Goal: Task Accomplishment & Management: Manage account settings

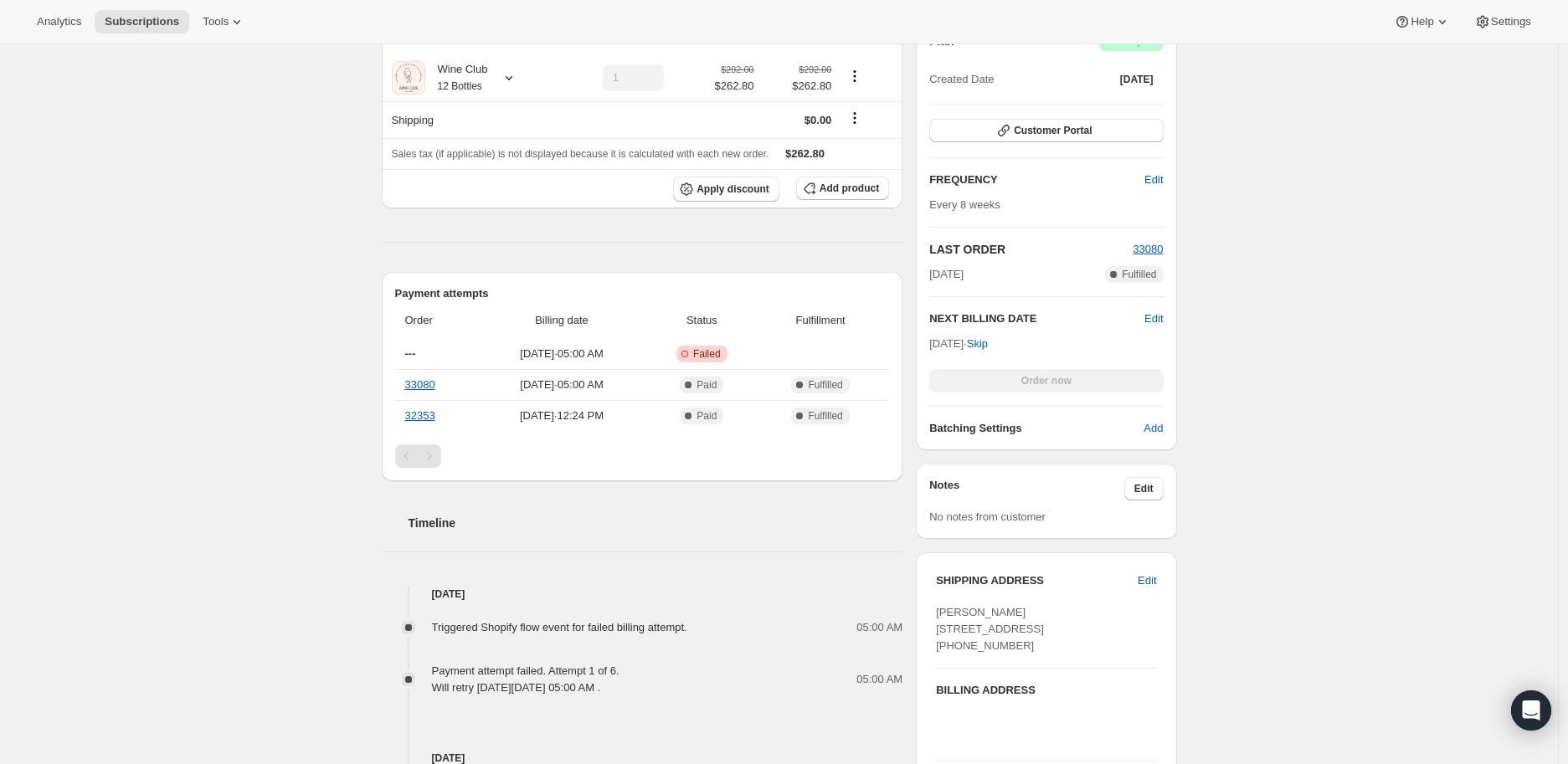
scroll to position [279, 0]
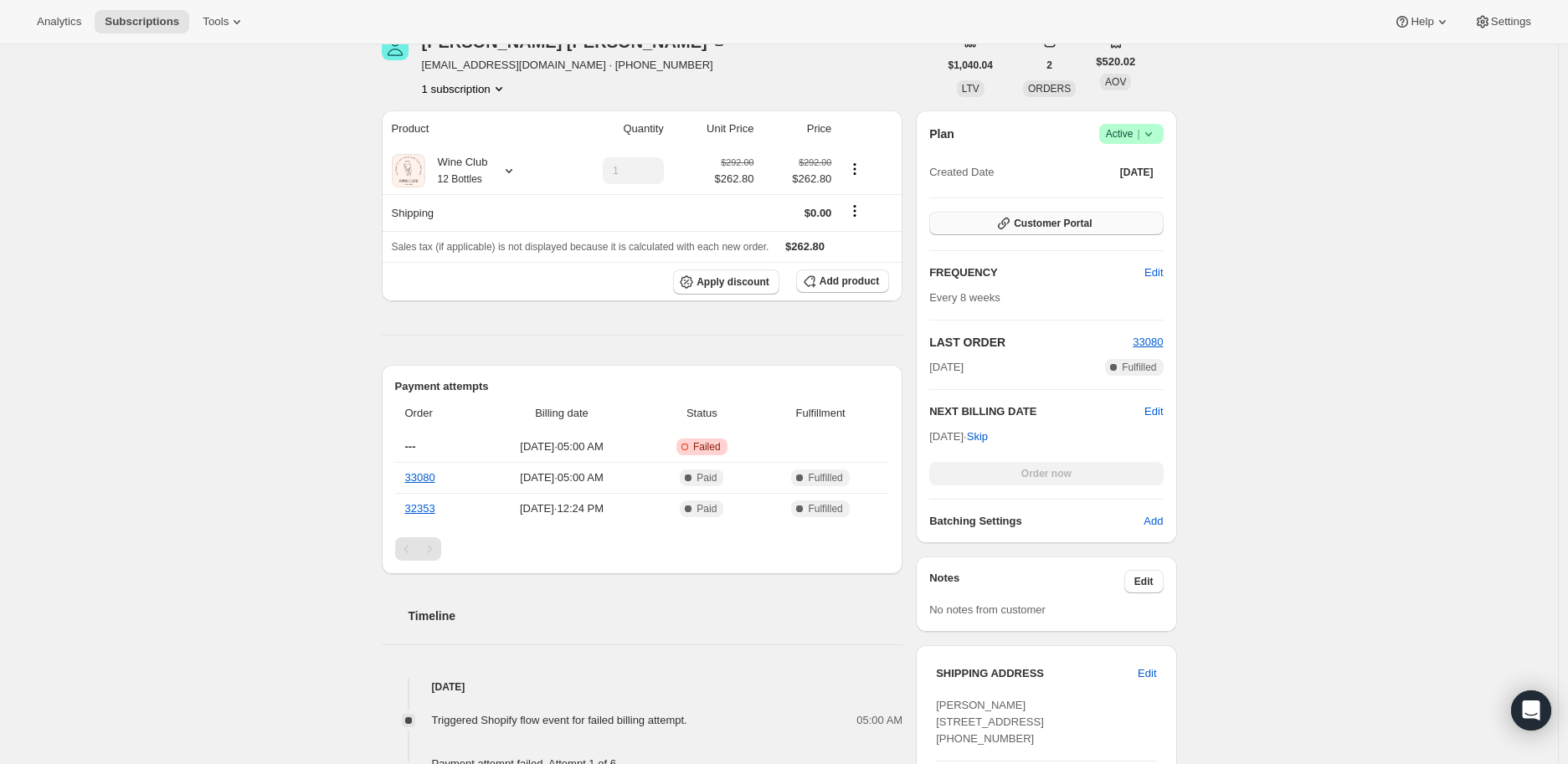
click at [1052, 223] on span "Customer Portal" at bounding box center [1053, 223] width 78 height 13
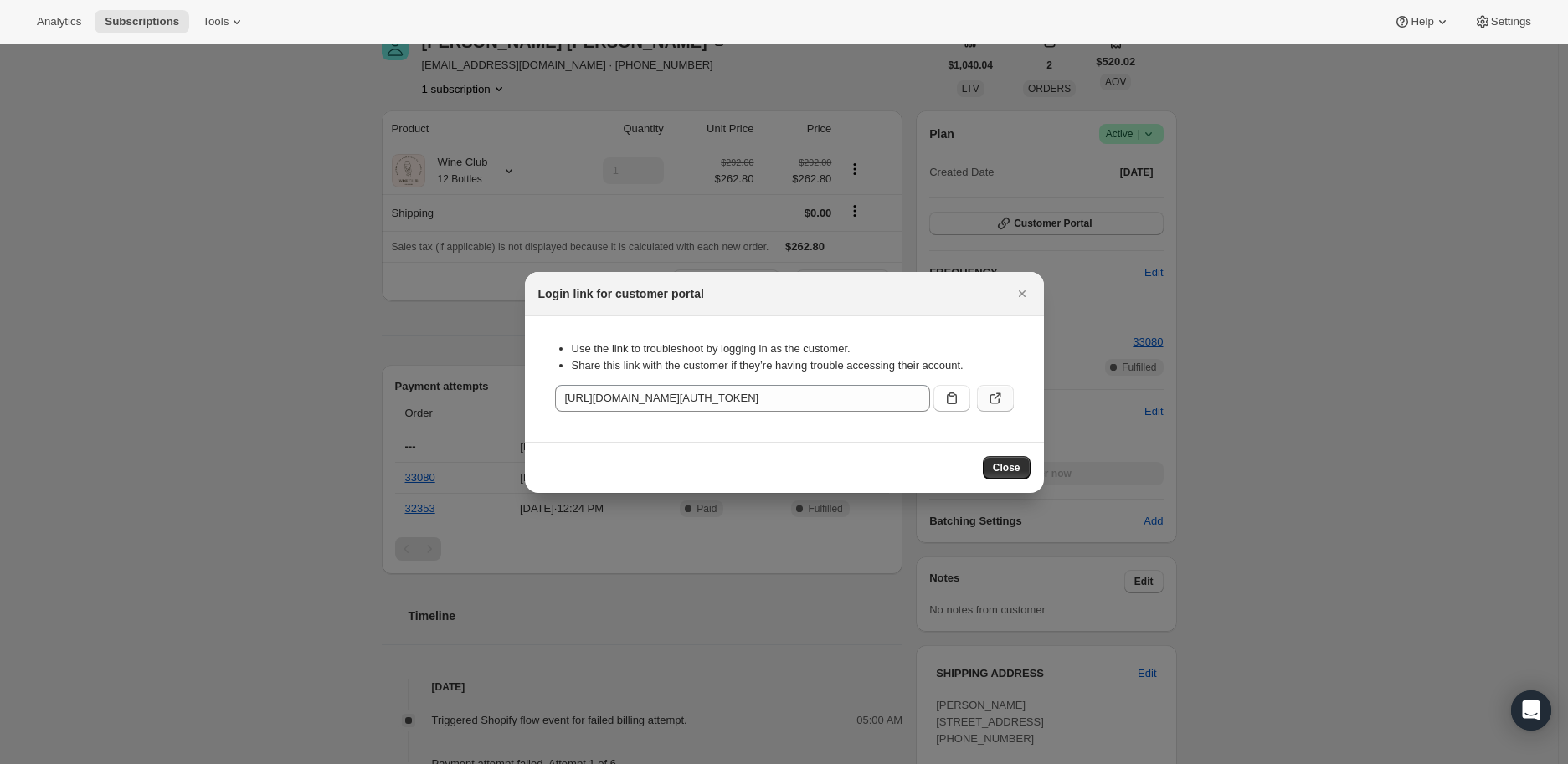
click at [996, 394] on icon ":r2r:" at bounding box center [995, 398] width 17 height 17
click at [1026, 294] on icon "Close" at bounding box center [1022, 293] width 17 height 17
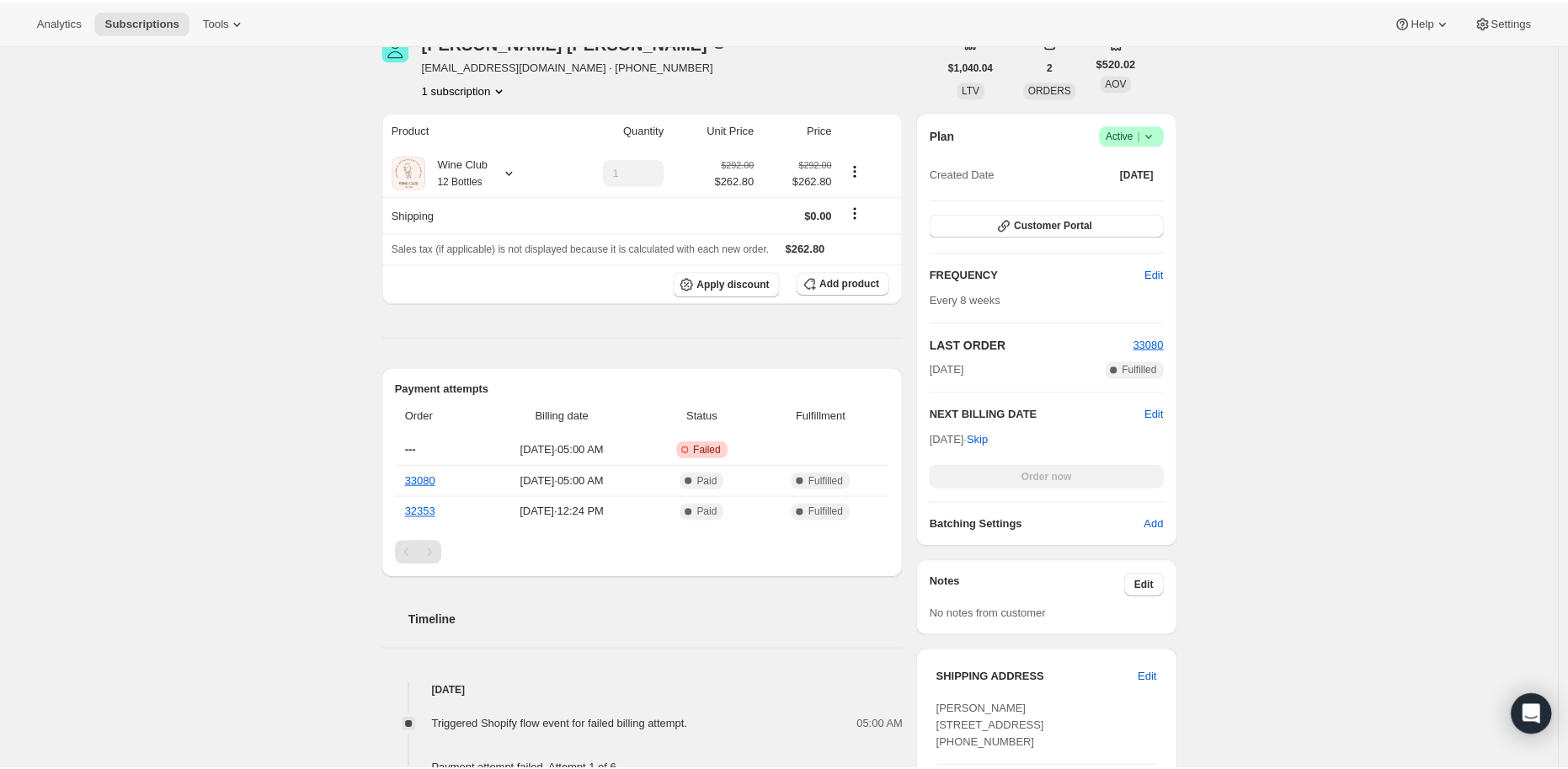
scroll to position [0, 0]
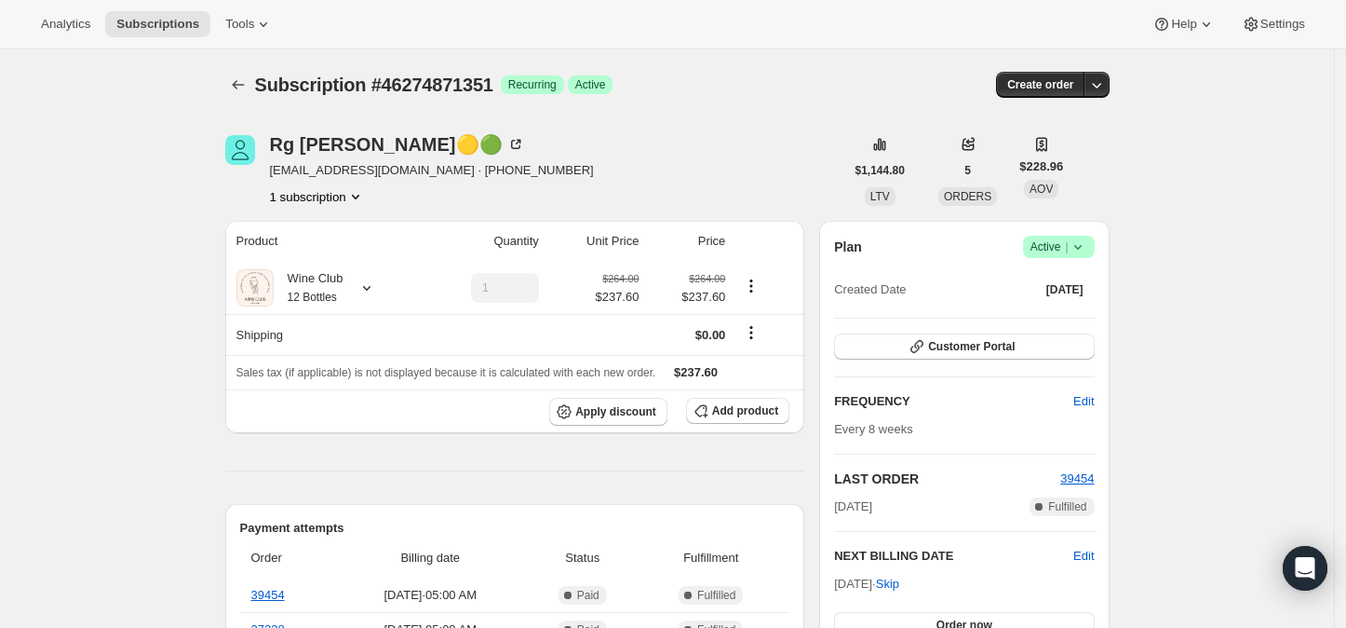
click at [1085, 249] on icon at bounding box center [1078, 246] width 19 height 19
click at [1065, 313] on span "Cancel subscription" at bounding box center [1065, 314] width 105 height 14
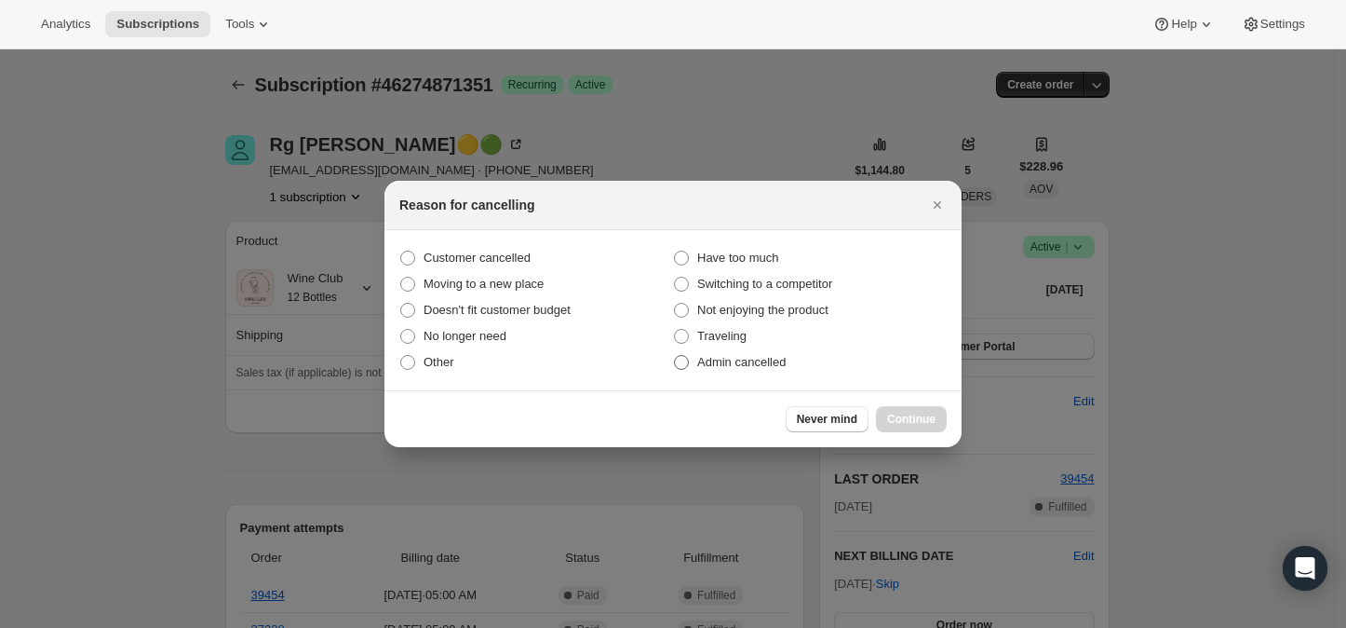
click at [678, 364] on span ":rbl:" at bounding box center [681, 362] width 15 height 15
click at [675, 356] on input "Admin cancelled" at bounding box center [674, 355] width 1 height 1
radio input "true"
click at [897, 410] on button "Continue" at bounding box center [911, 419] width 71 height 26
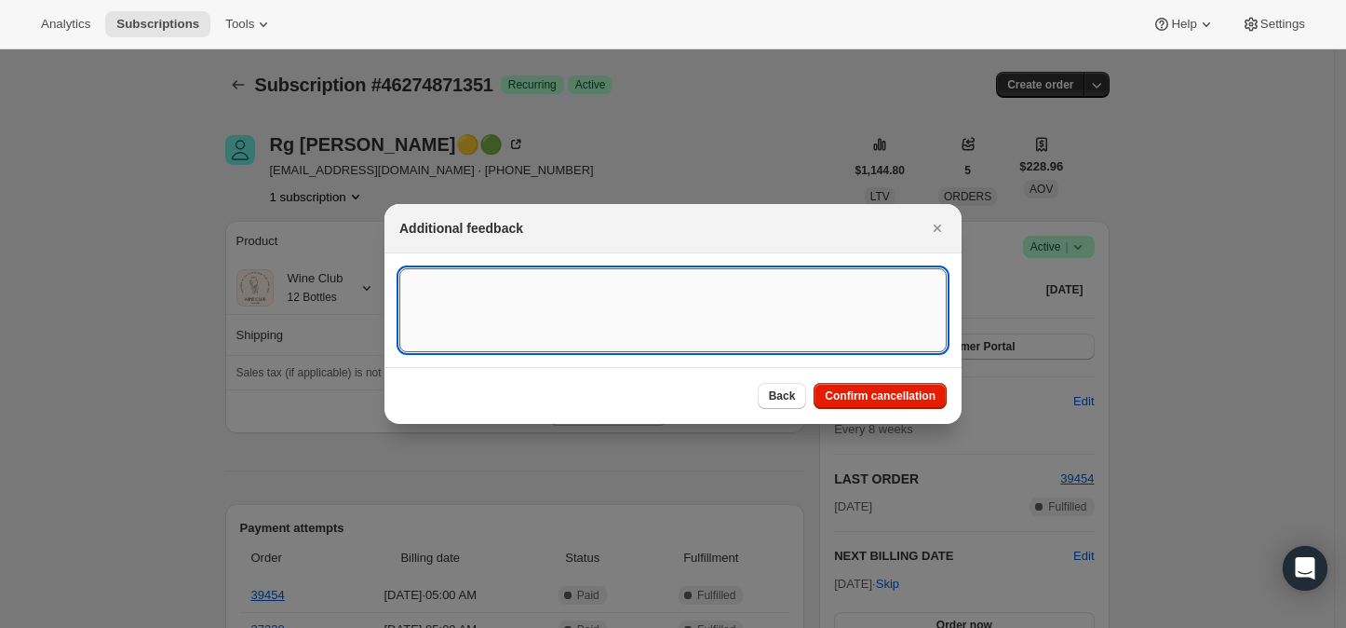
click at [499, 304] on textarea ":rbl:" at bounding box center [672, 310] width 547 height 84
type textarea "We have enough stock at the moment"
click at [867, 401] on span "Confirm cancellation" at bounding box center [880, 395] width 111 height 15
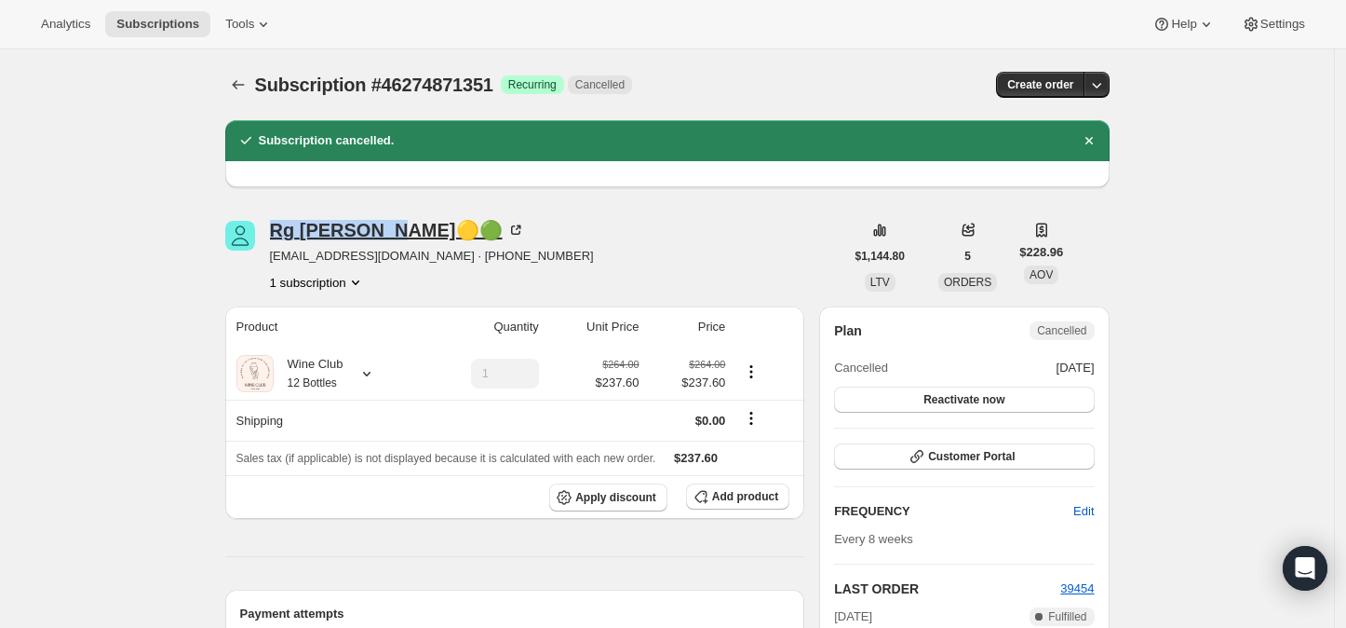
drag, startPoint x: 273, startPoint y: 232, endPoint x: 402, endPoint y: 232, distance: 129.4
click at [402, 232] on div "Rg Armstrong🟡🟢 rg@castletonbcc.com · +16032348726 1 subscription" at bounding box center [534, 256] width 619 height 71
copy div "Rg Armstrong"
click at [243, 82] on icon "Subscriptions" at bounding box center [238, 84] width 19 height 19
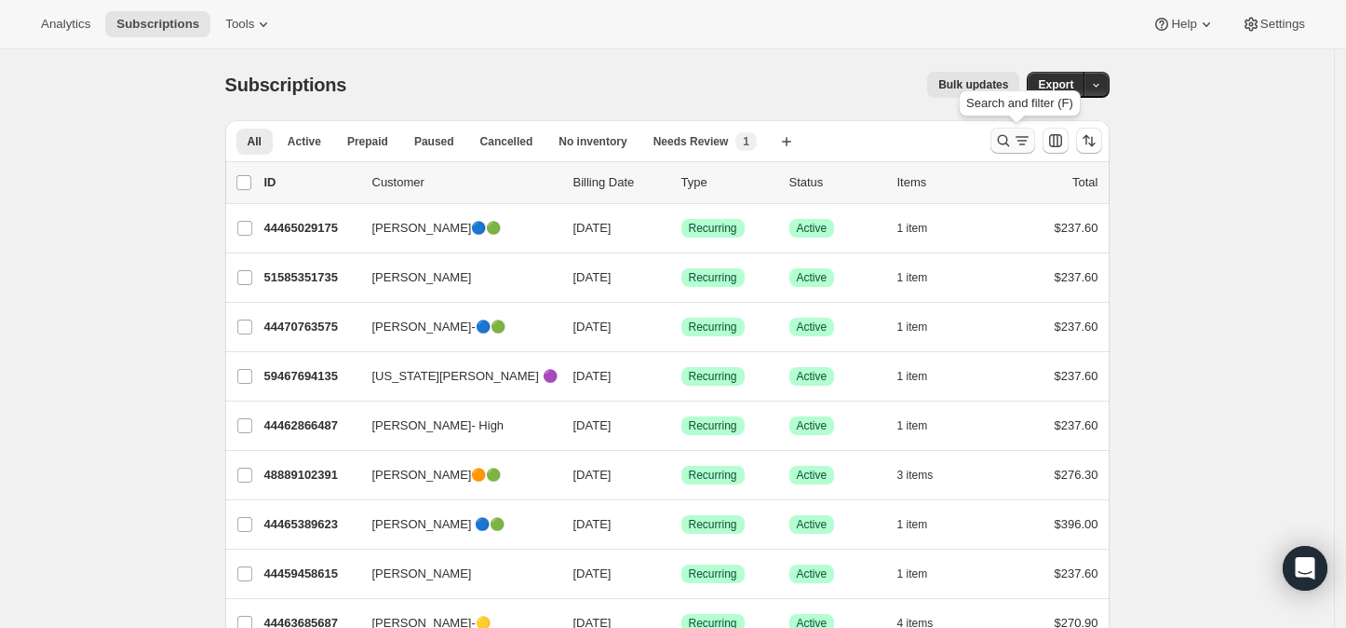
click at [1004, 142] on icon "Search and filter results" at bounding box center [1003, 141] width 12 height 12
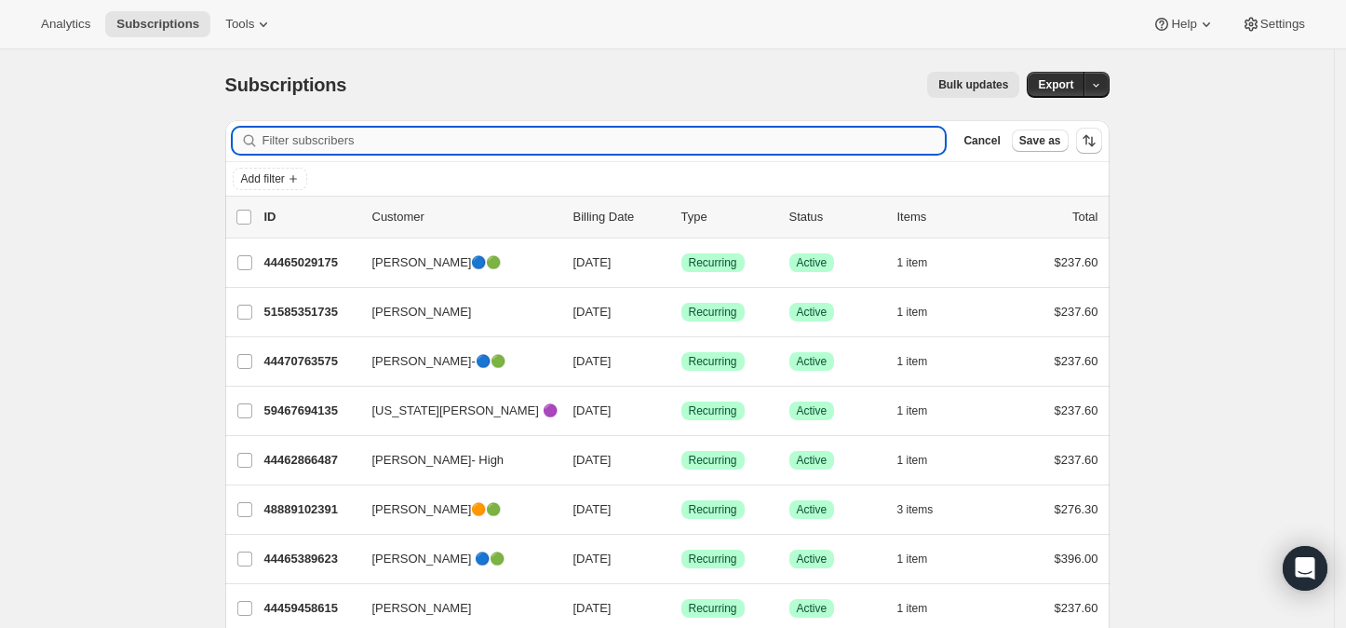
click at [296, 139] on input "Filter subscribers" at bounding box center [604, 141] width 683 height 26
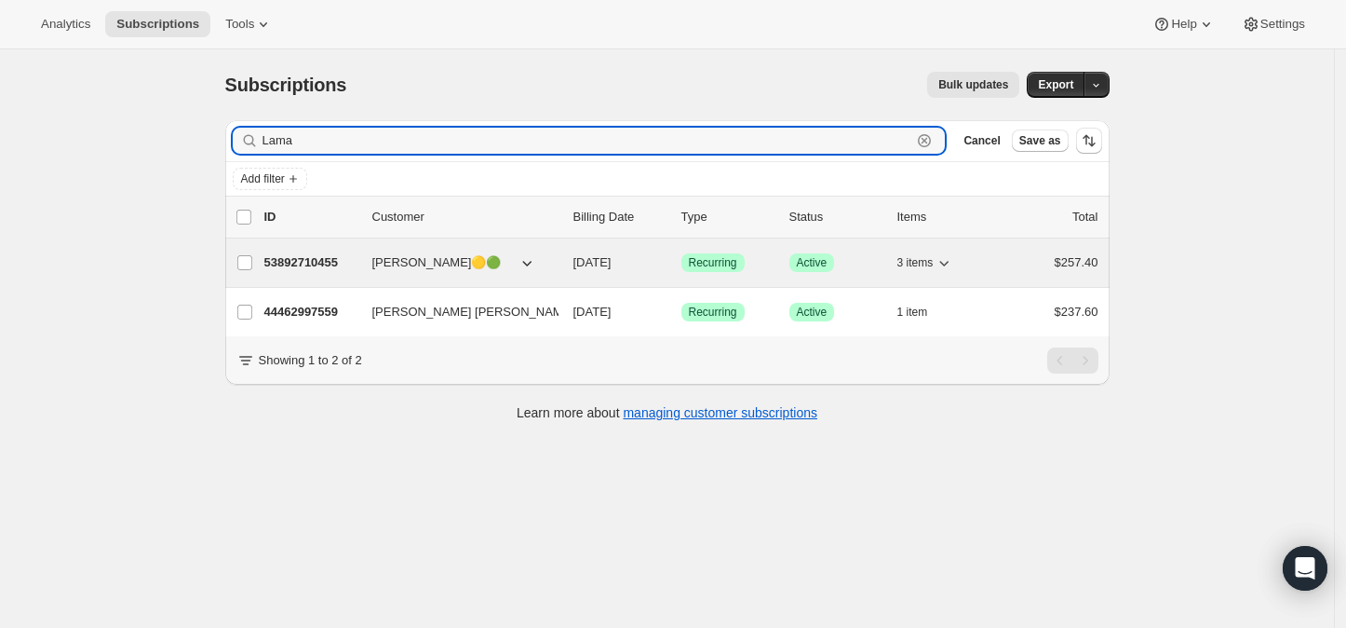
type input "Lama"
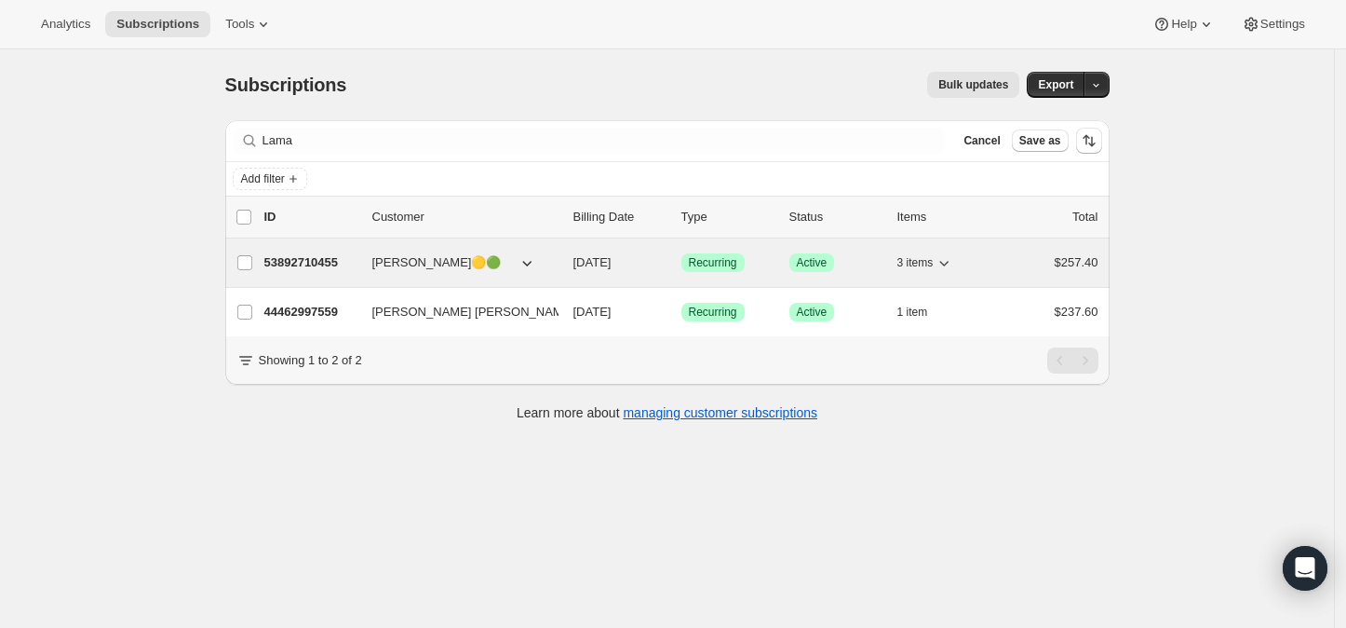
click at [299, 256] on p "53892710455" at bounding box center [310, 262] width 93 height 19
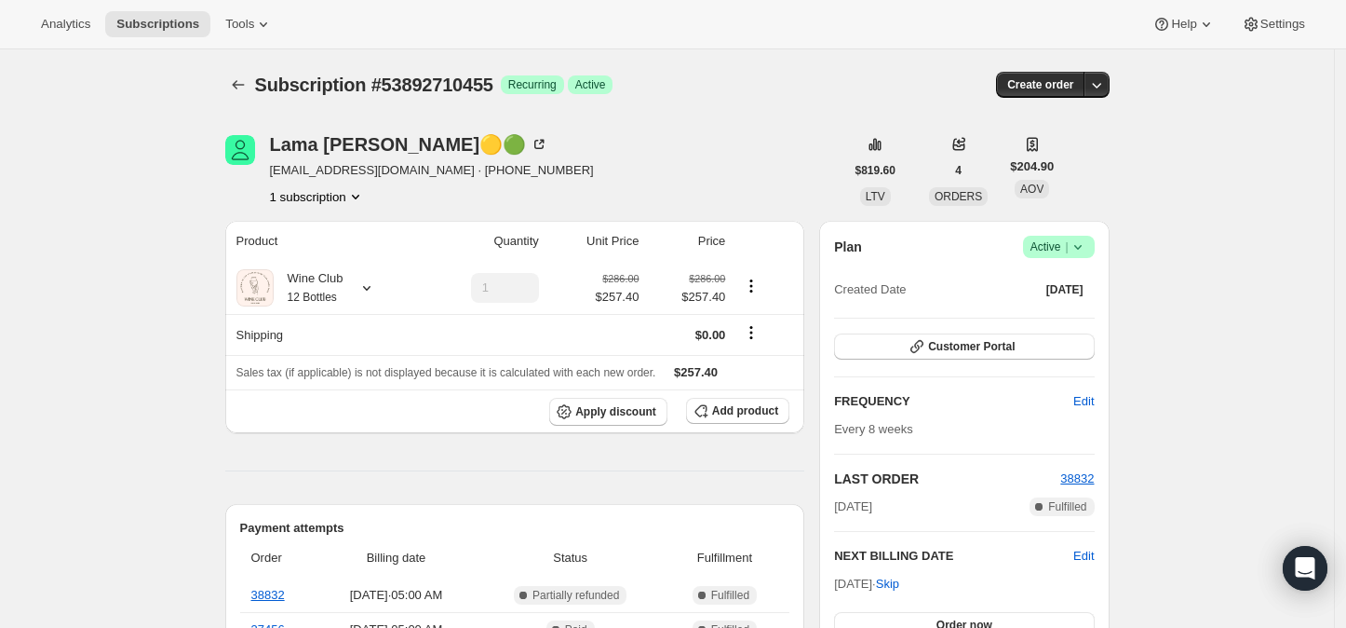
click at [1083, 253] on icon at bounding box center [1078, 246] width 19 height 19
click at [1071, 313] on span "Cancel subscription" at bounding box center [1065, 314] width 105 height 14
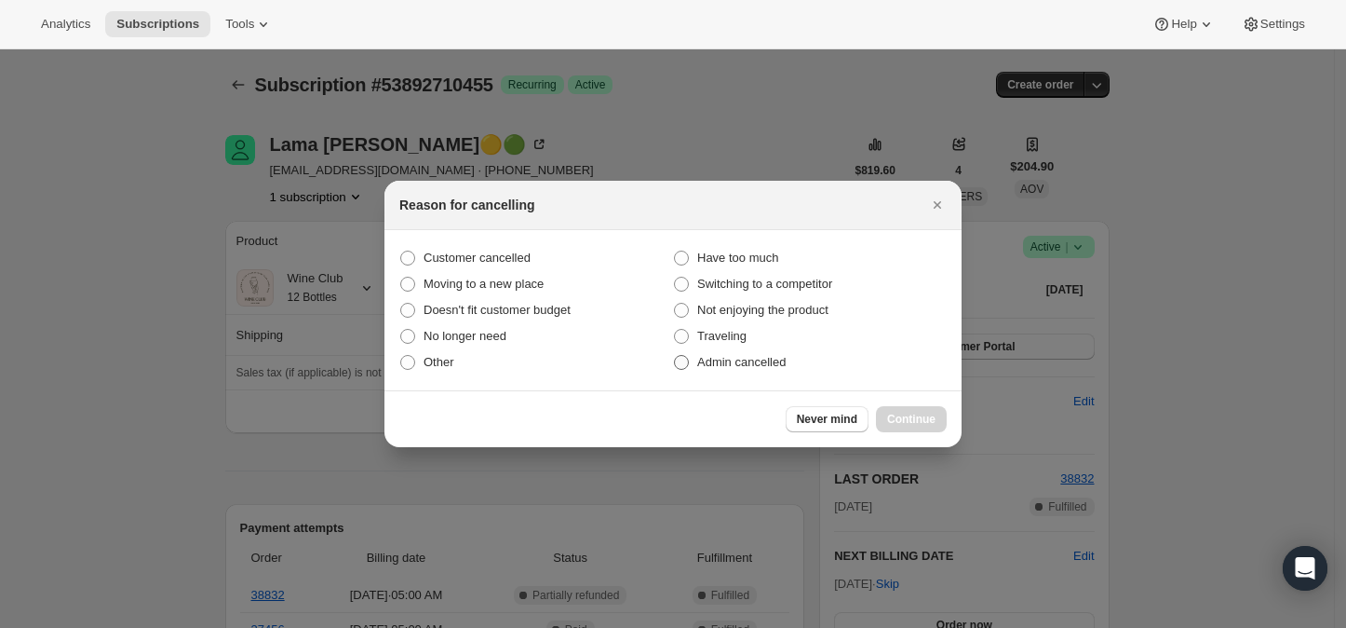
click at [682, 365] on span ":rs8:" at bounding box center [681, 362] width 15 height 15
click at [675, 356] on input "Admin cancelled" at bounding box center [674, 355] width 1 height 1
radio input "true"
click at [896, 414] on span "Continue" at bounding box center [911, 419] width 48 height 15
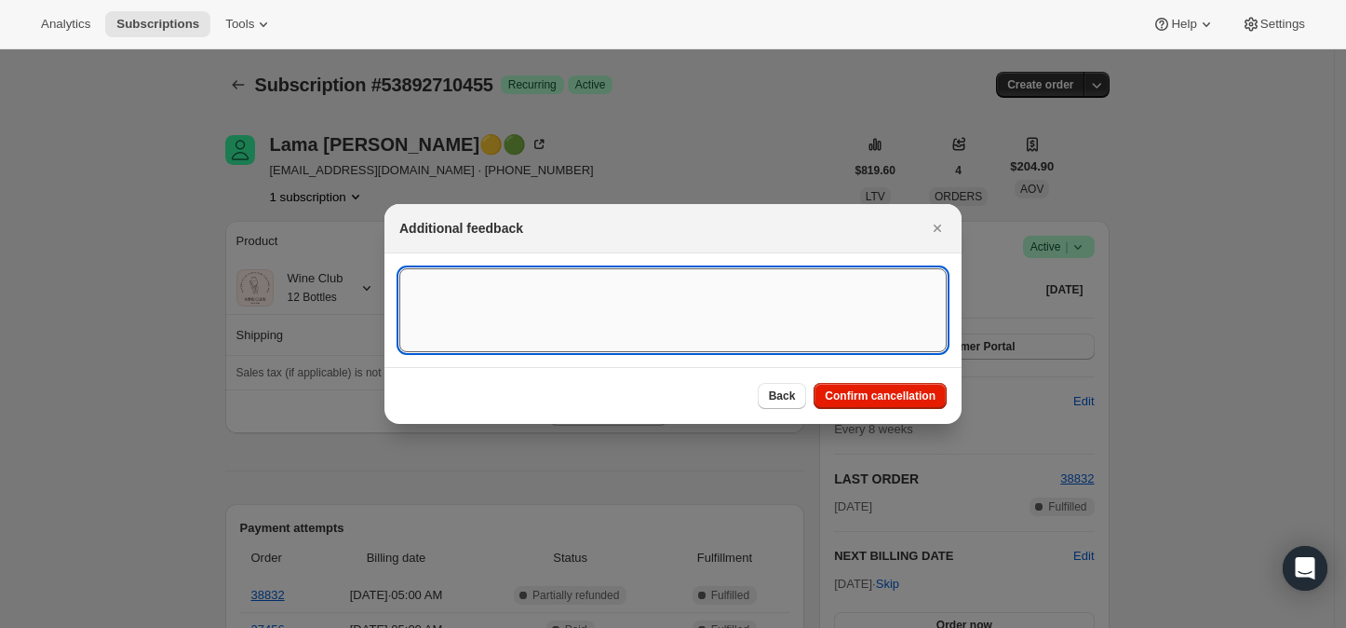
click at [458, 296] on textarea ":rs8:" at bounding box center [672, 310] width 547 height 84
type textarea "No reason provided"
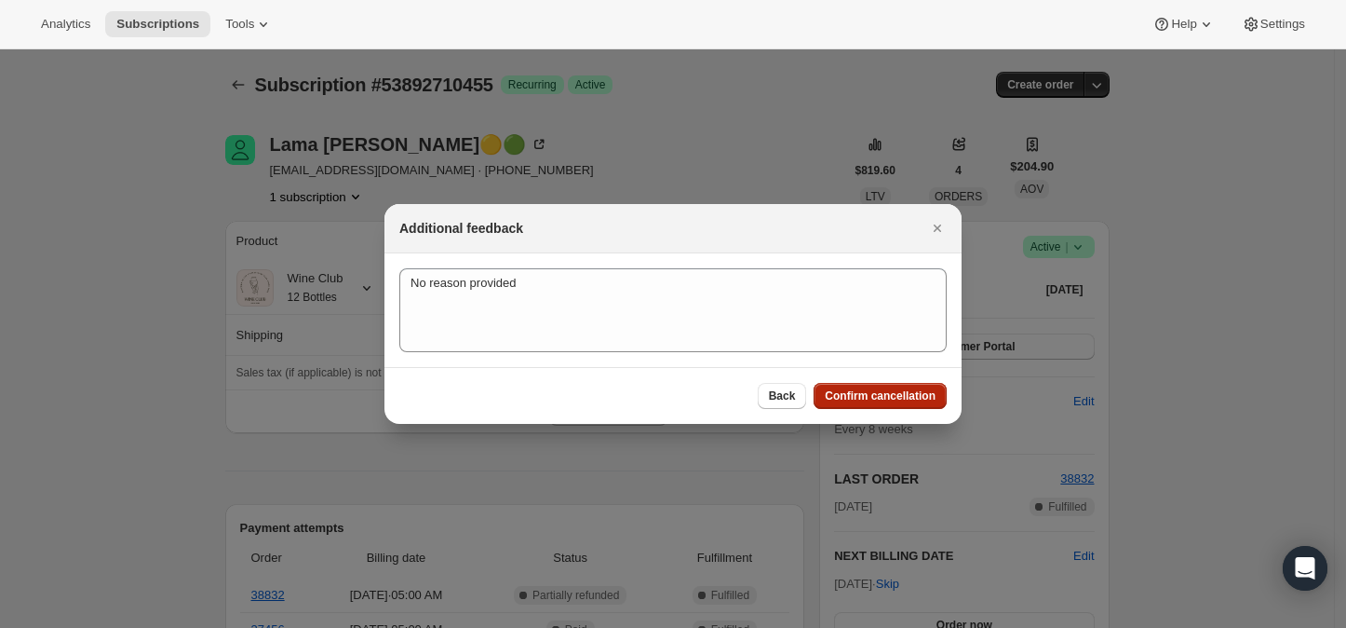
click at [864, 387] on button "Confirm cancellation" at bounding box center [880, 396] width 133 height 26
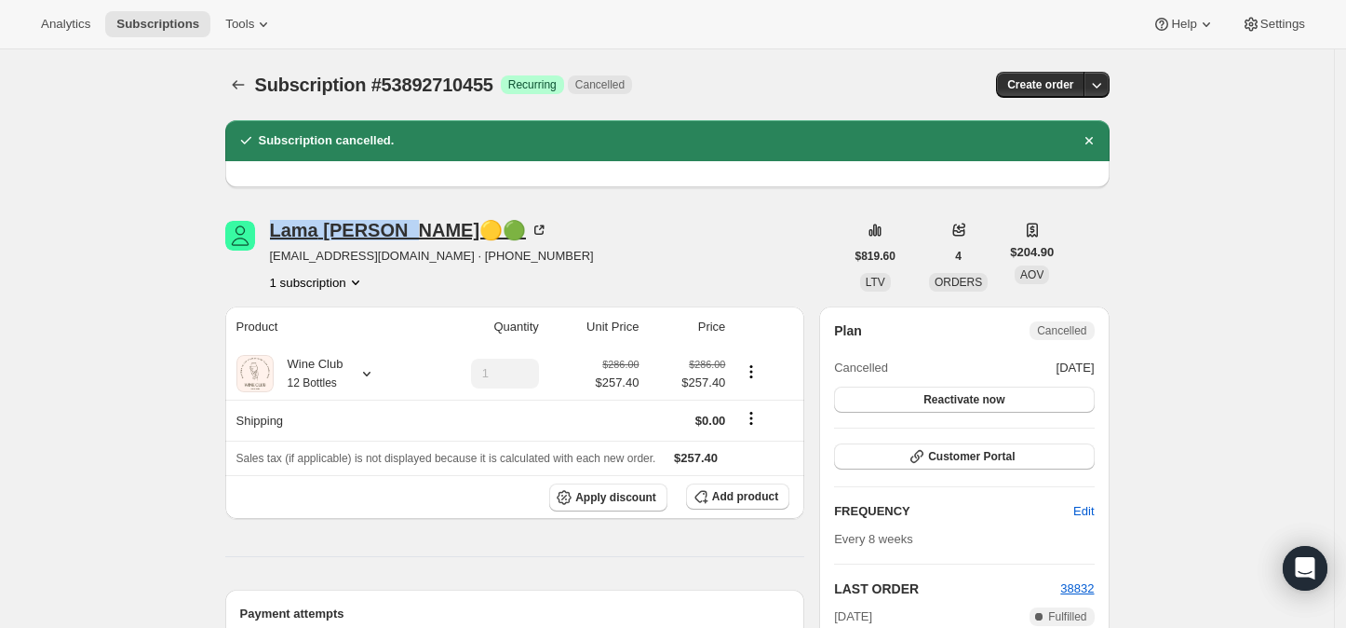
drag, startPoint x: 268, startPoint y: 231, endPoint x: 405, endPoint y: 231, distance: 136.9
click at [405, 231] on div "Lama Zerhusen🟡🟢 lalloush@yahoo.com · +12036762682 1 subscription" at bounding box center [534, 256] width 619 height 71
copy div "Lama Zerhusen"
click at [371, 372] on icon at bounding box center [367, 373] width 19 height 19
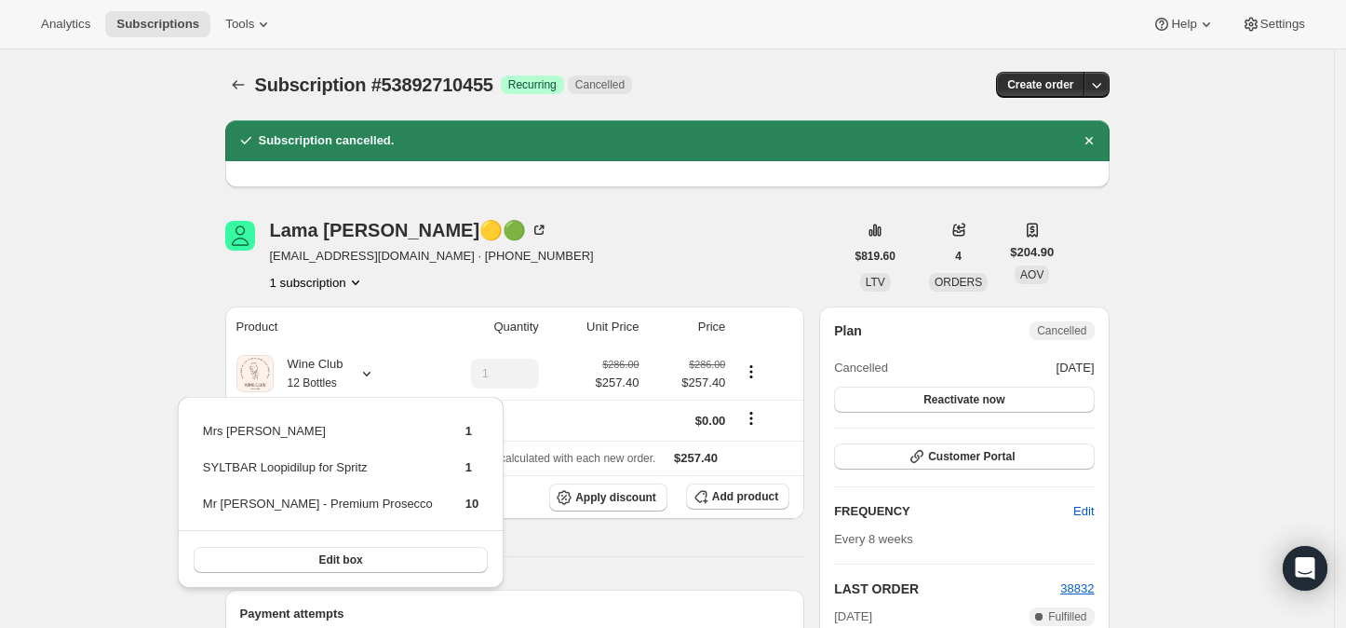
scroll to position [207, 0]
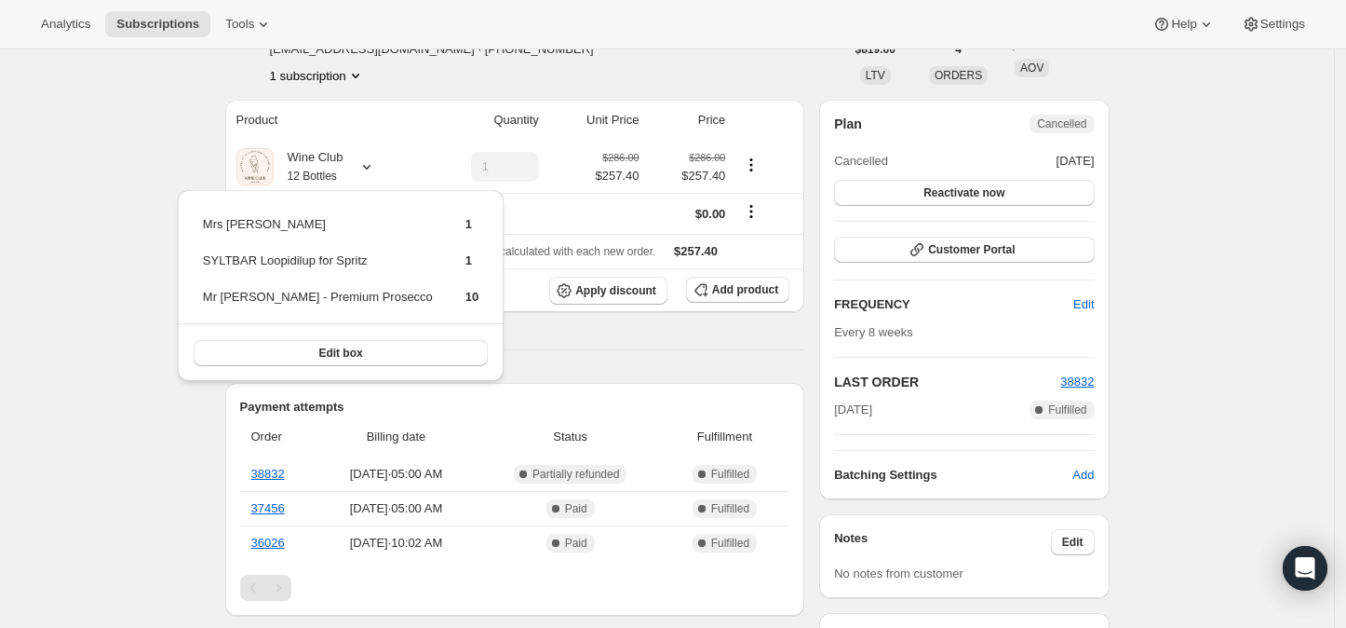
click at [80, 104] on div "Subscription #53892710455. This page is ready Subscription #53892710455 Success…" at bounding box center [667, 627] width 1334 height 1569
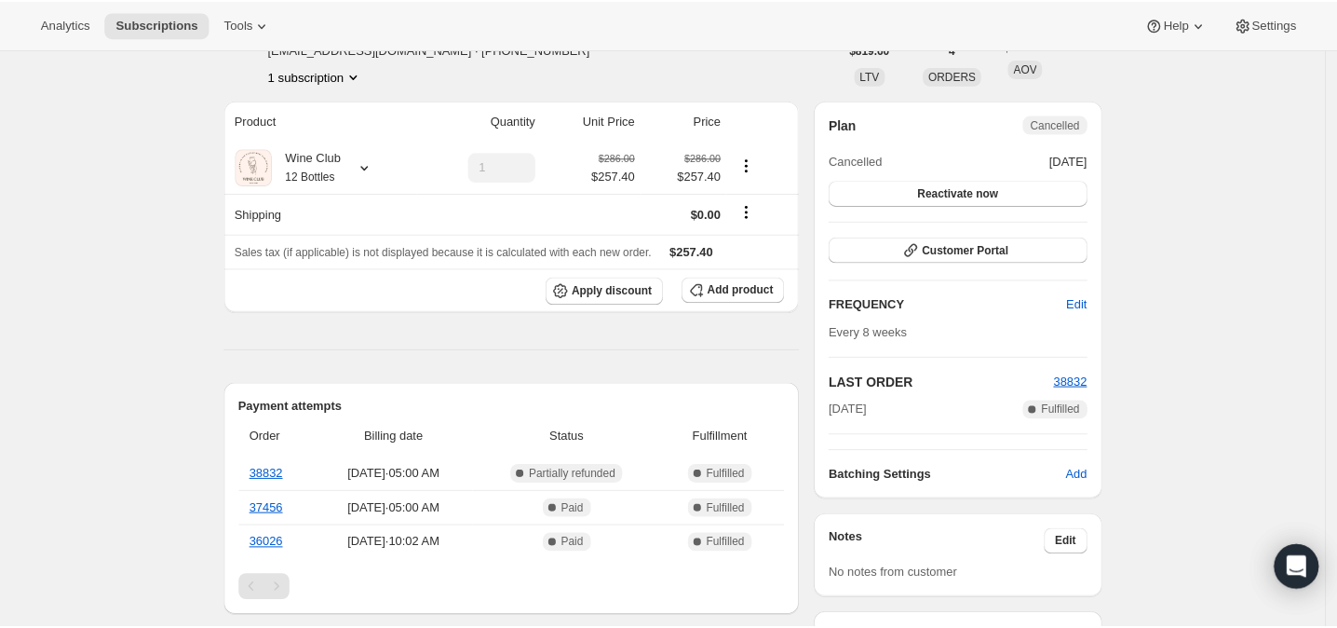
scroll to position [0, 0]
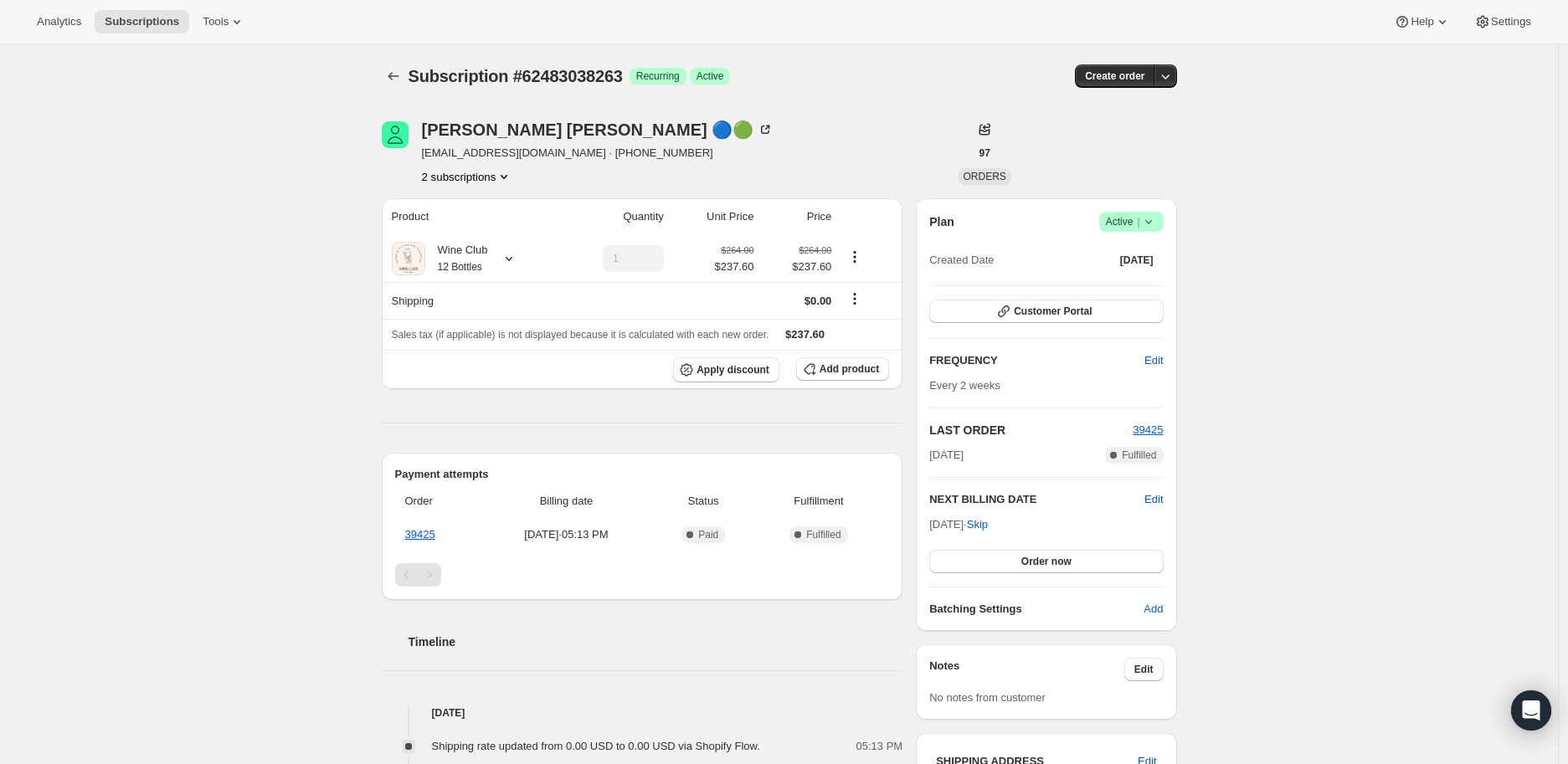
click at [469, 174] on button "2 subscriptions" at bounding box center [467, 176] width 91 height 17
click at [470, 206] on span "44466110519" at bounding box center [448, 208] width 67 height 13
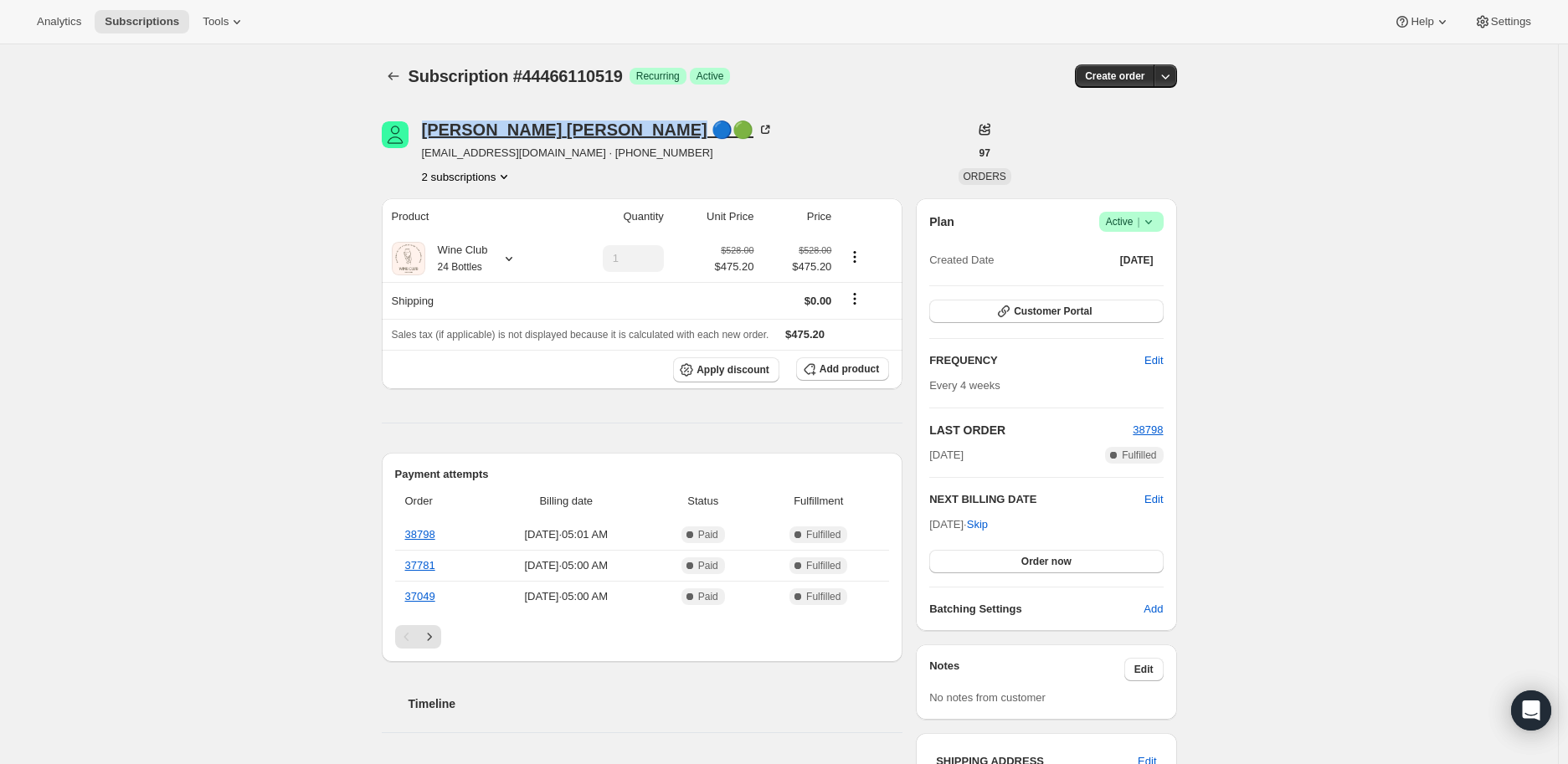
drag, startPoint x: 422, startPoint y: 129, endPoint x: 594, endPoint y: 132, distance: 172.0
click at [594, 132] on div "Barbara Vasconcellos 🔵🟢 irishva@icloud.com · +15596766290 2 subscriptions" at bounding box center [660, 153] width 557 height 64
copy div "Barbara Vasconcellos"
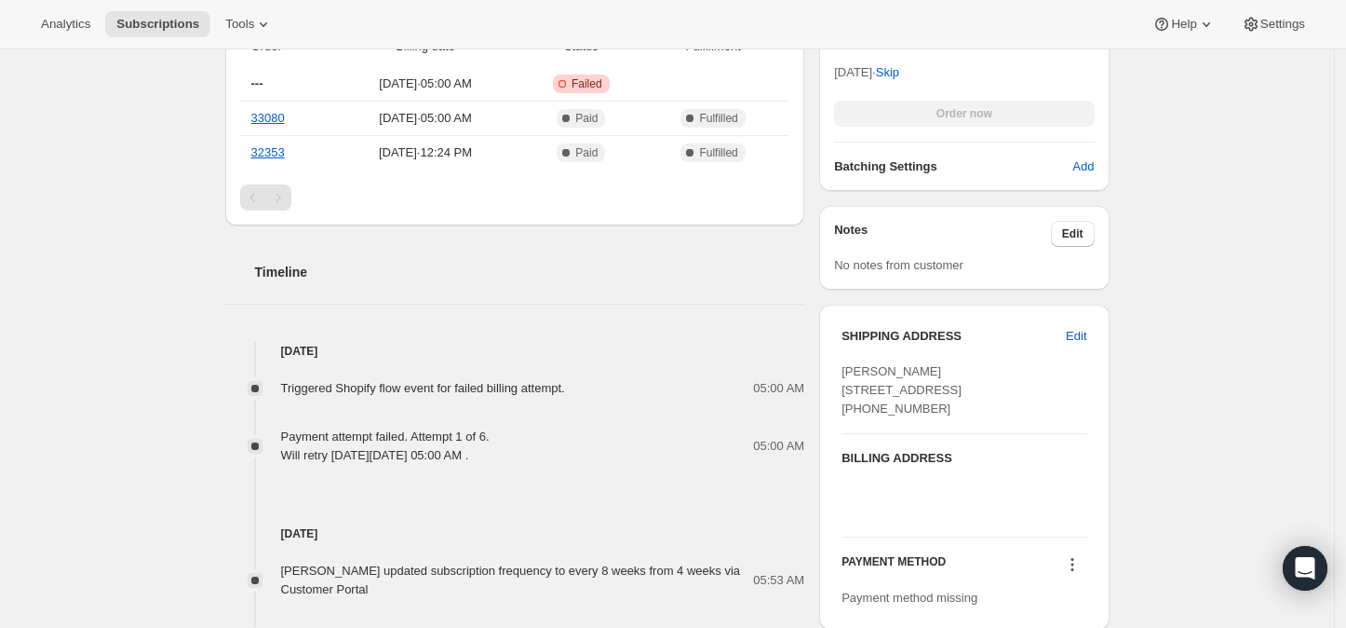
scroll to position [931, 0]
